Goal: Download file/media

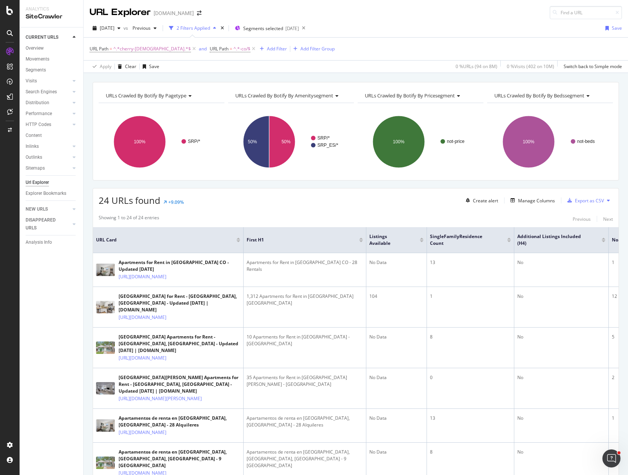
click at [269, 206] on div "24 URLs found +9.09% Create alert Manage Columns Export as CSV" at bounding box center [355, 197] width 525 height 18
click at [284, 141] on text "50%" at bounding box center [285, 141] width 9 height 5
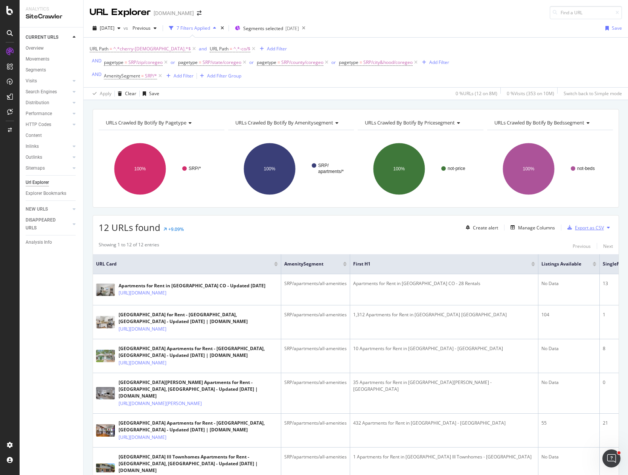
click at [593, 228] on div "Export as CSV" at bounding box center [589, 228] width 29 height 6
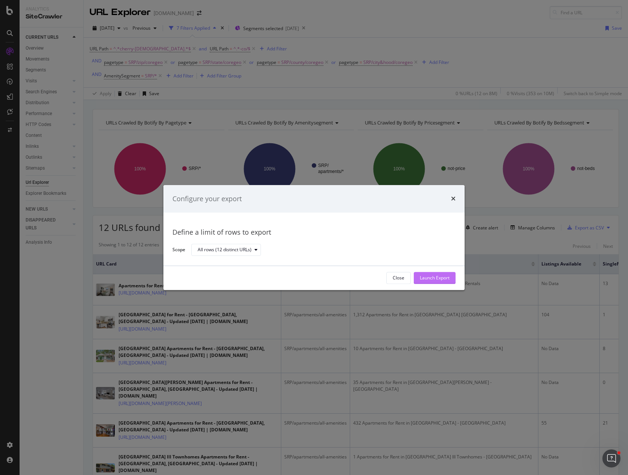
click at [441, 274] on div "Launch Export" at bounding box center [435, 277] width 30 height 11
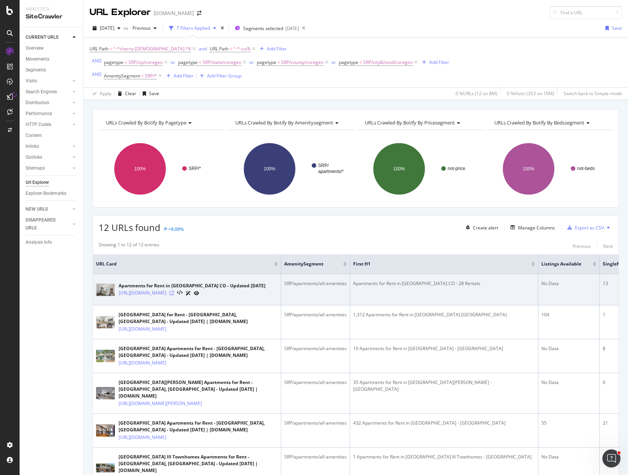
click at [174, 294] on icon at bounding box center [171, 293] width 5 height 5
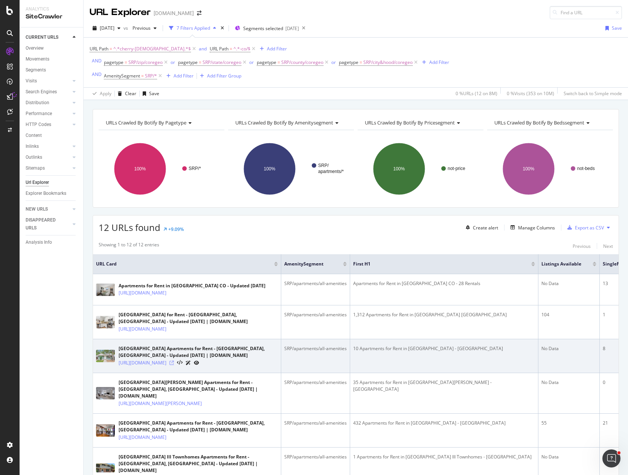
click at [174, 365] on icon at bounding box center [171, 363] width 5 height 5
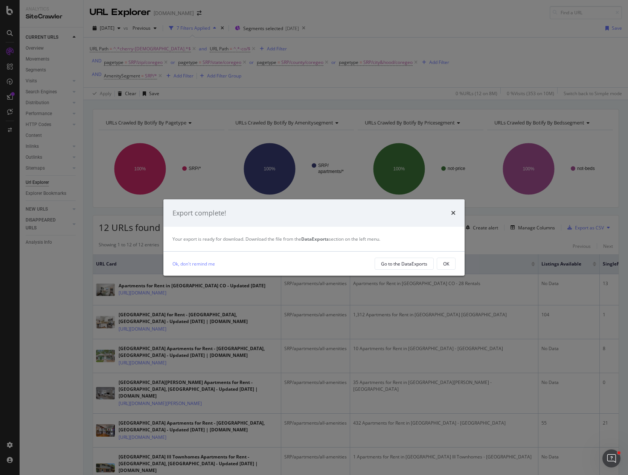
drag, startPoint x: 455, startPoint y: 208, endPoint x: 453, endPoint y: 213, distance: 4.8
click at [455, 208] on div "times" at bounding box center [453, 213] width 5 height 10
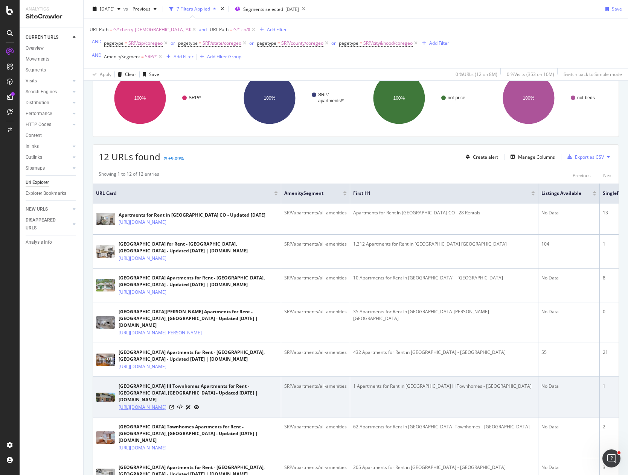
scroll to position [113, 0]
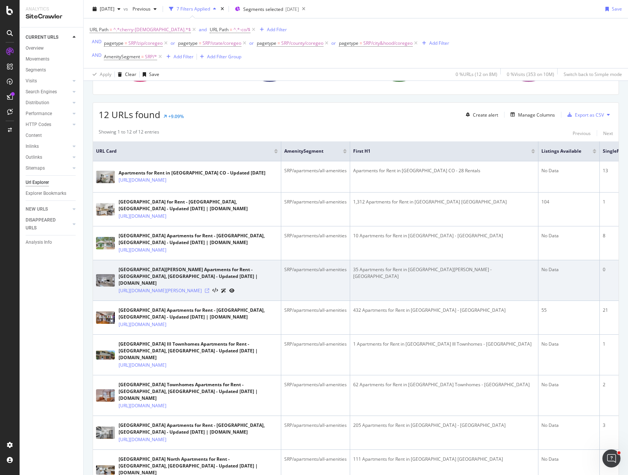
click at [209, 293] on icon at bounding box center [207, 291] width 5 height 5
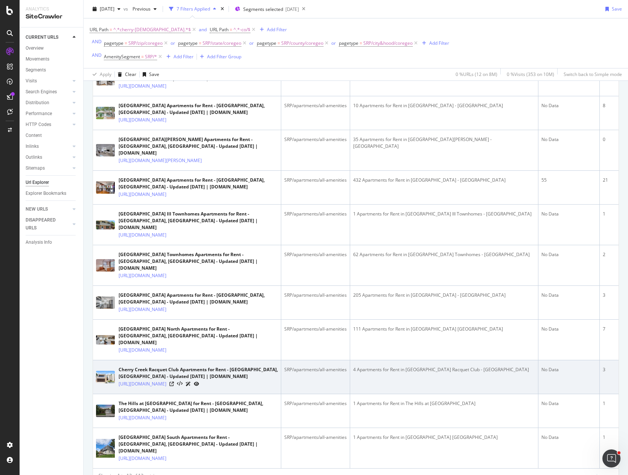
scroll to position [263, 0]
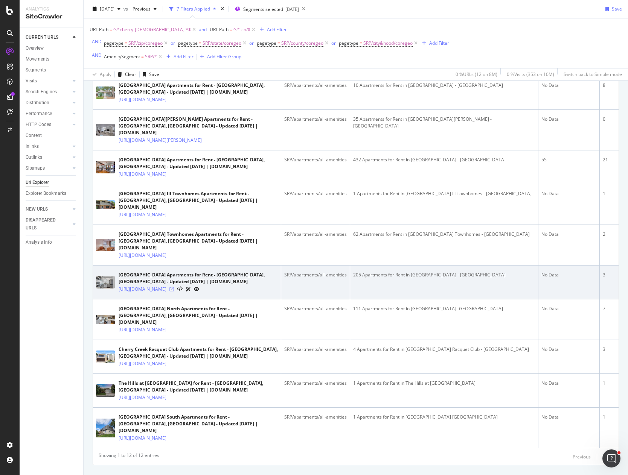
click at [174, 292] on icon at bounding box center [171, 289] width 5 height 5
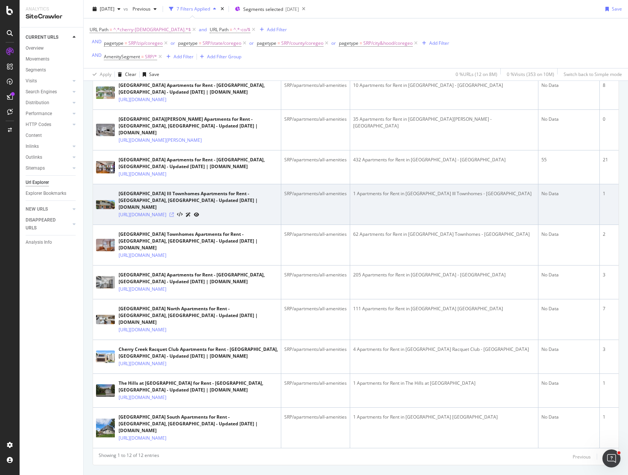
click at [174, 217] on icon at bounding box center [171, 215] width 5 height 5
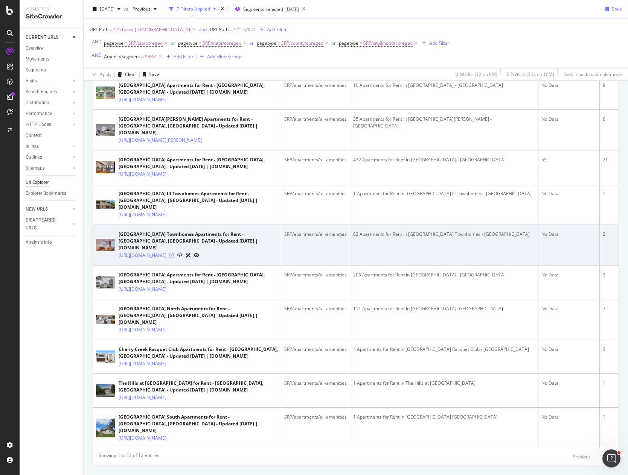
click at [174, 258] on icon at bounding box center [171, 255] width 5 height 5
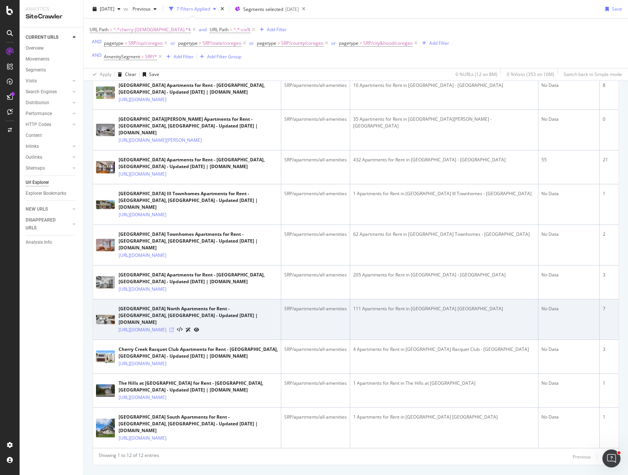
click at [174, 332] on icon at bounding box center [171, 330] width 5 height 5
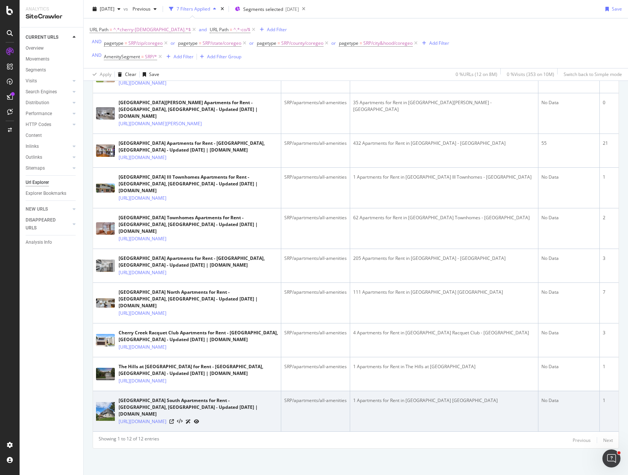
scroll to position [323, 0]
click at [174, 420] on icon at bounding box center [171, 422] width 5 height 5
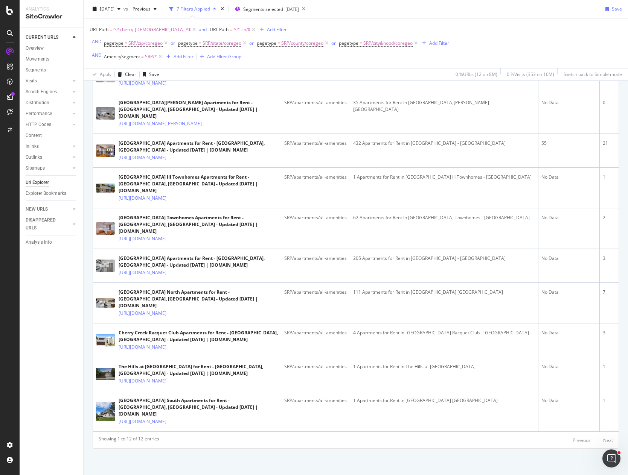
click at [427, 446] on div "Showing 1 to 12 of 12 entries Previous Next URL Card AmenitySegment First H1 Li…" at bounding box center [355, 203] width 525 height 491
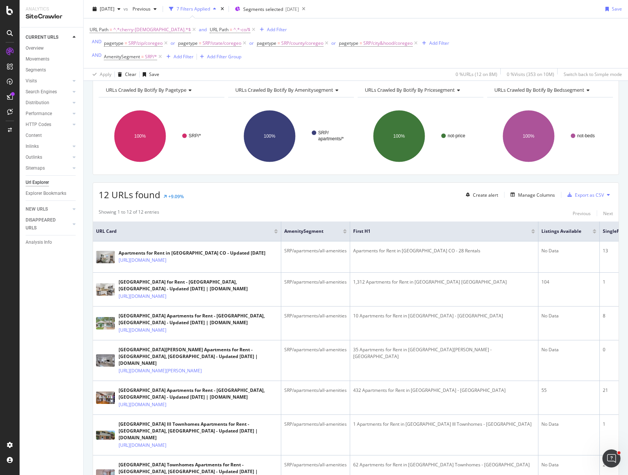
scroll to position [0, 0]
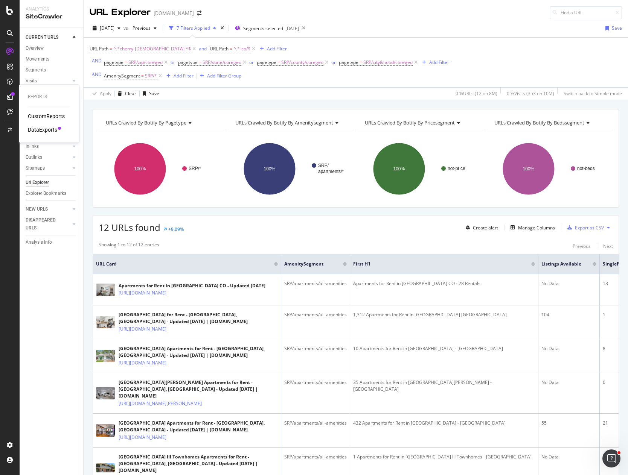
click at [48, 128] on div "DataExports" at bounding box center [42, 130] width 29 height 8
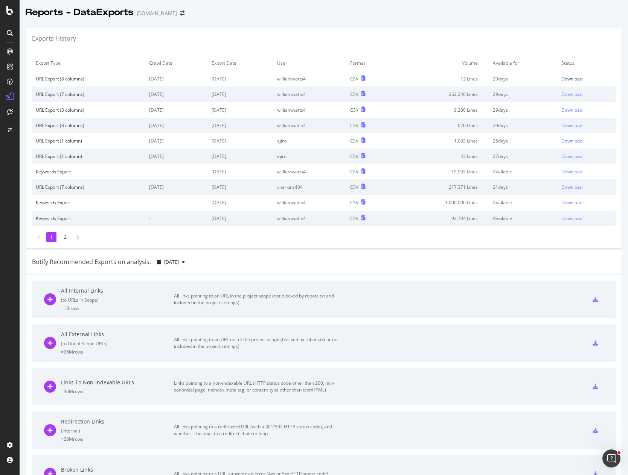
click at [564, 79] on div "Download" at bounding box center [571, 79] width 21 height 6
click at [465, 17] on div "Reports - DataExports [DOMAIN_NAME]" at bounding box center [324, 9] width 608 height 19
